Goal: Information Seeking & Learning: Learn about a topic

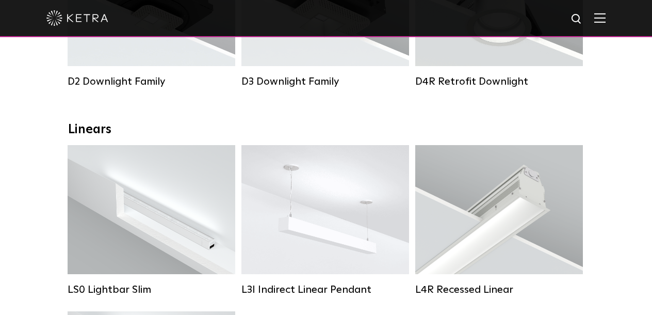
scroll to position [664, 0]
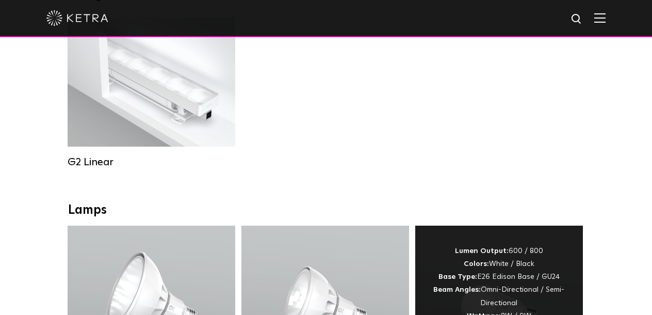
click at [456, 286] on strong "Beam Angles:" at bounding box center [456, 289] width 47 height 7
